Goal: Task Accomplishment & Management: Use online tool/utility

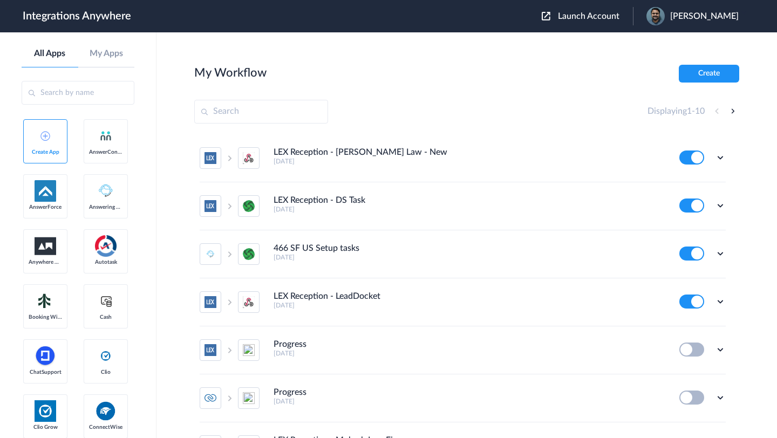
click at [586, 16] on span "Launch Account" at bounding box center [588, 16] width 61 height 9
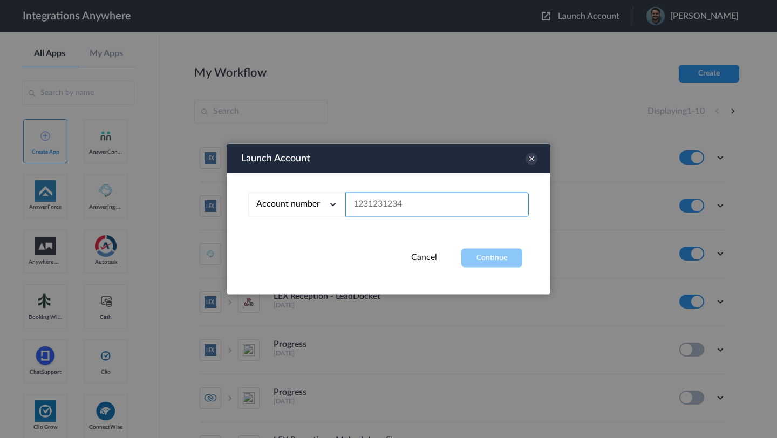
click at [384, 213] on input "text" at bounding box center [436, 205] width 183 height 24
paste input "8667996998"
type input "8667996998"
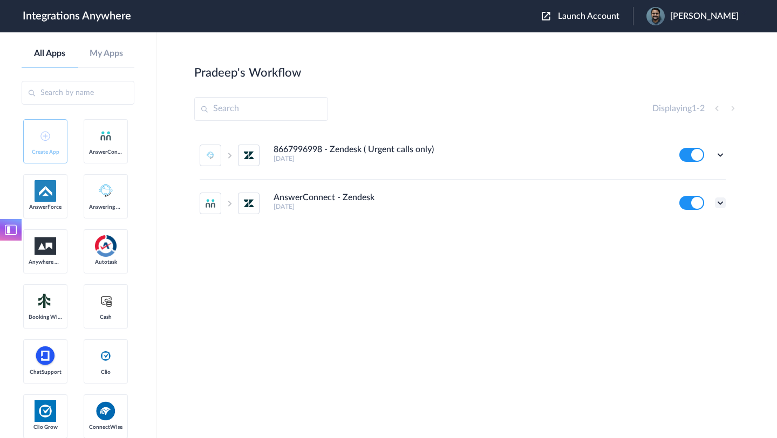
click at [719, 204] on icon at bounding box center [720, 202] width 11 height 11
click at [685, 230] on link "Edit" at bounding box center [676, 228] width 26 height 8
click at [720, 153] on icon at bounding box center [720, 154] width 11 height 11
click at [684, 183] on link "Edit" at bounding box center [676, 180] width 26 height 8
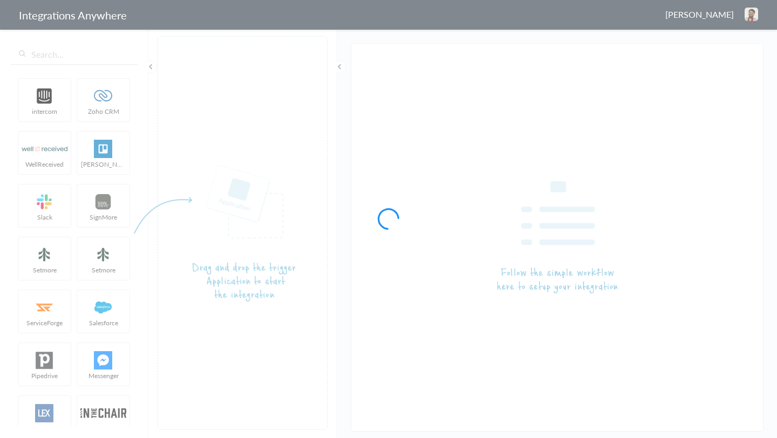
type input "AnswerConnect - Zendesk"
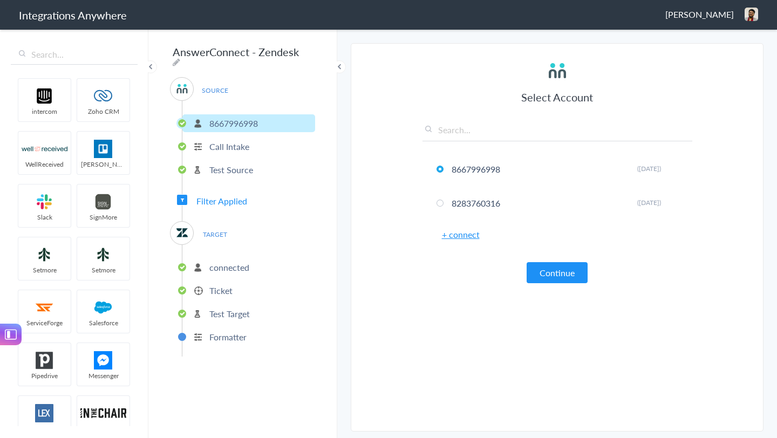
click at [224, 287] on p "Ticket" at bounding box center [220, 290] width 23 height 12
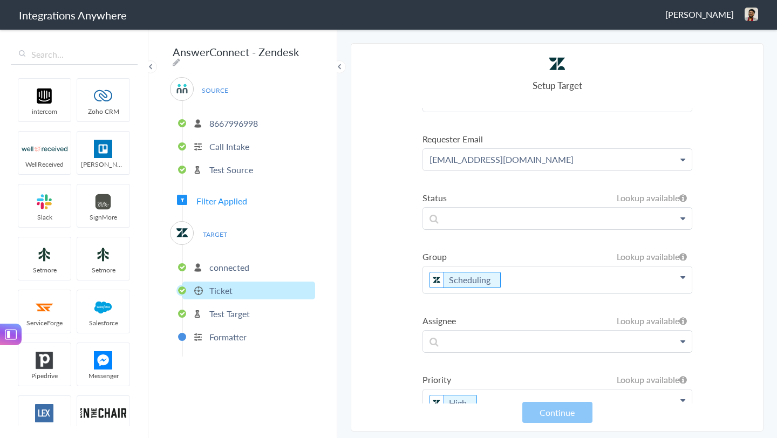
scroll to position [358, 0]
click at [544, 222] on p at bounding box center [557, 219] width 269 height 21
click at [548, 198] on label "Status" at bounding box center [557, 199] width 270 height 12
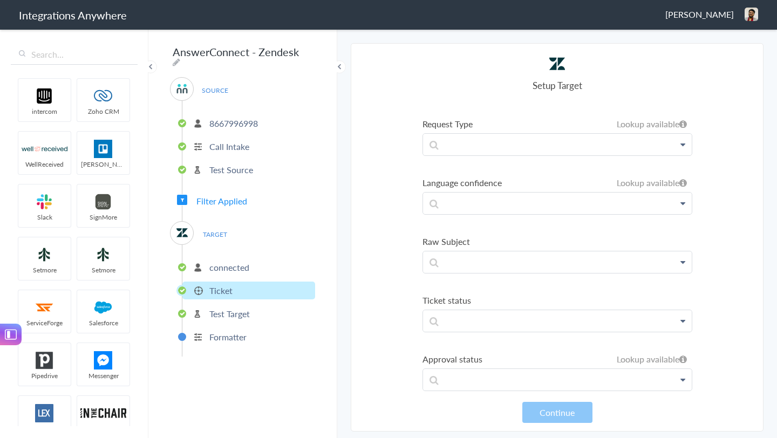
scroll to position [1163, 0]
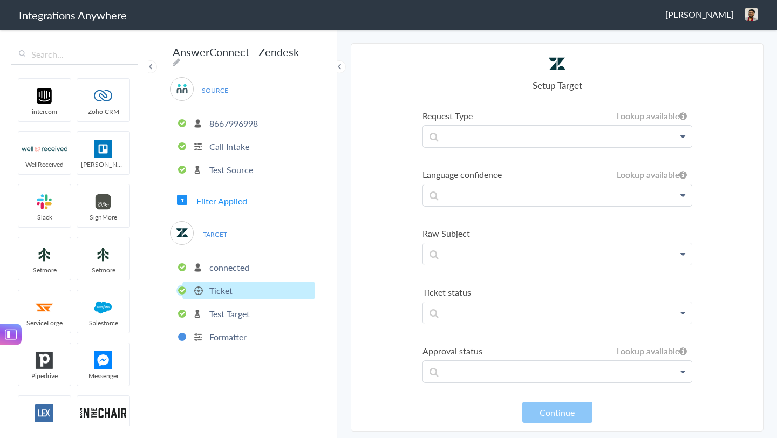
click at [681, 373] on icon at bounding box center [682, 371] width 5 height 9
click at [406, 327] on section "Select Account 8667996998 Rename Delete ([DATE]) 8283760316 Rename Delete ([DAT…" at bounding box center [557, 237] width 413 height 388
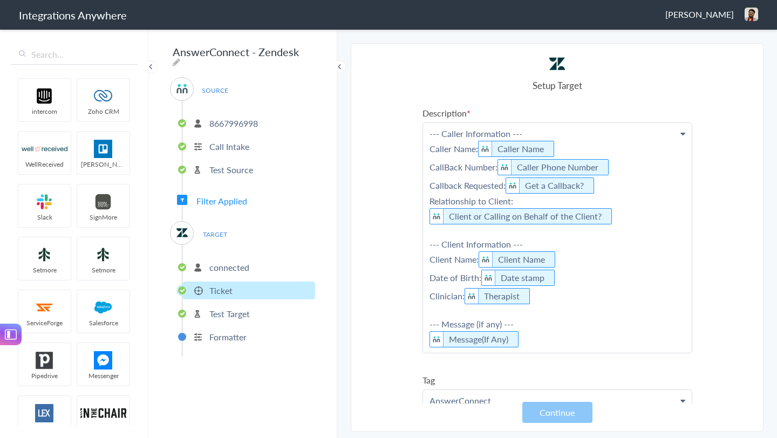
scroll to position [0, 0]
click at [682, 134] on icon at bounding box center [682, 134] width 5 height 9
click at [709, 167] on section "Select Account 8667996998 Rename Delete ([DATE]) 8283760316 Rename Delete ([DAT…" at bounding box center [557, 237] width 413 height 388
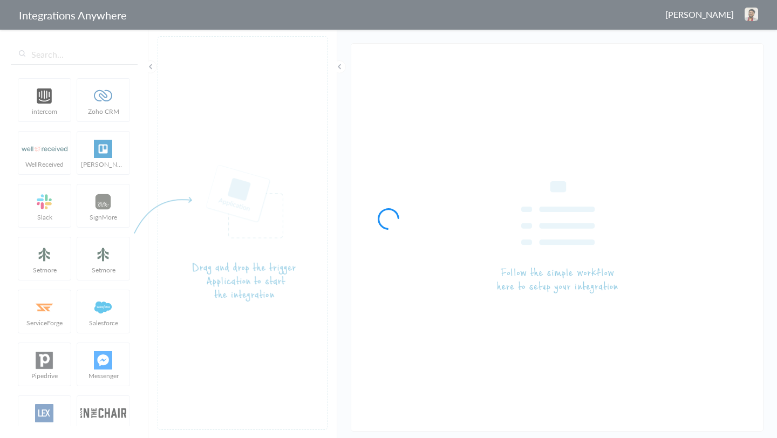
type input "8667996998 - Zendesk ( Urgent calls only)"
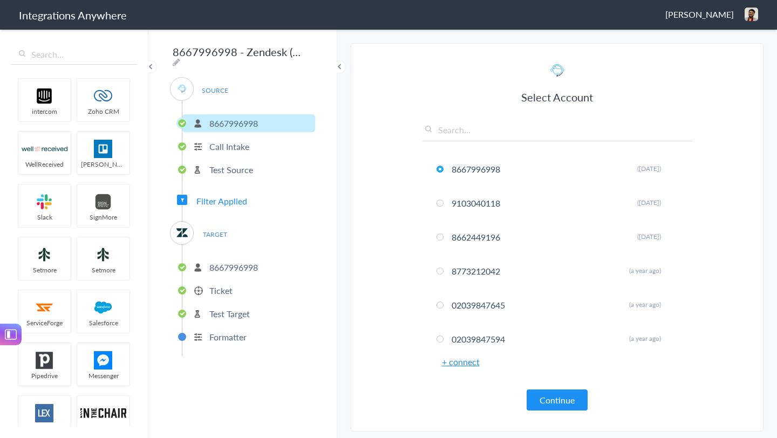
click at [227, 287] on p "Ticket" at bounding box center [220, 290] width 23 height 12
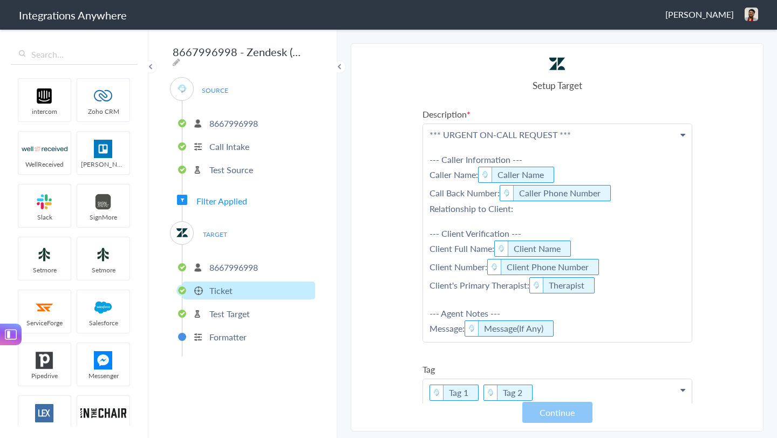
click at [401, 111] on section "Select Account 8667996998 Rename Delete (21 days ago) 9103040118 Rename Delete …" at bounding box center [557, 237] width 413 height 388
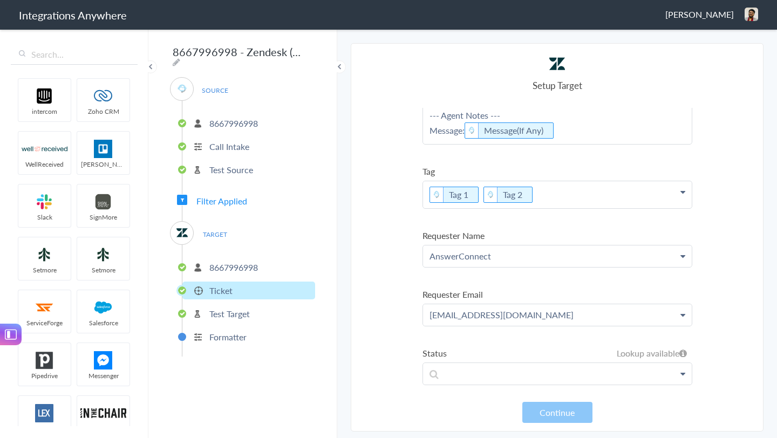
scroll to position [194, 0]
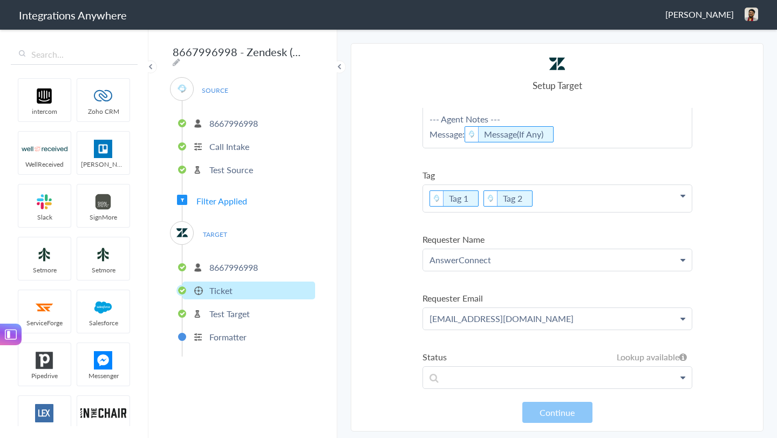
click at [680, 197] on icon at bounding box center [682, 195] width 5 height 9
click at [720, 210] on section "Select Account 8667996998 Rename Delete (21 days ago) 9103040118 Rename Delete …" at bounding box center [557, 237] width 413 height 388
drag, startPoint x: 263, startPoint y: 119, endPoint x: 211, endPoint y: 123, distance: 52.5
click at [211, 123] on li "8667996998" at bounding box center [248, 123] width 133 height 18
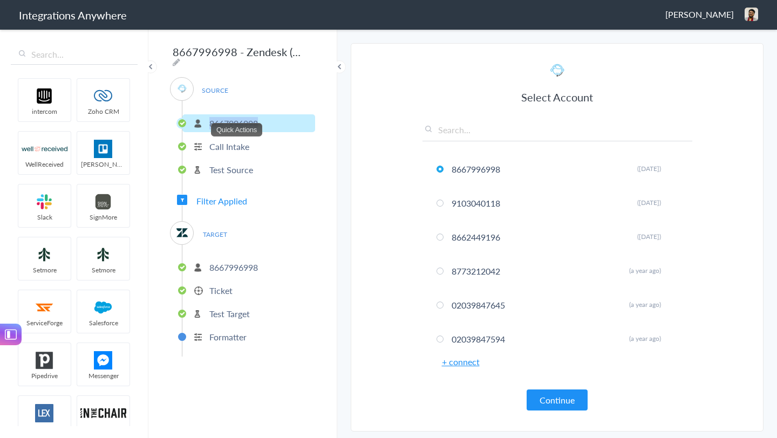
copy p "8667996998"
click at [635, 16] on header "Integrations Anywhere Pradeep Karan Logout Dashboard" at bounding box center [388, 15] width 777 height 30
click at [718, 15] on span "[PERSON_NAME]" at bounding box center [699, 14] width 68 height 12
click at [642, 24] on header "Integrations Anywhere Pradeep Karan Logout Dashboard" at bounding box center [388, 15] width 777 height 30
